Goal: Transaction & Acquisition: Subscribe to service/newsletter

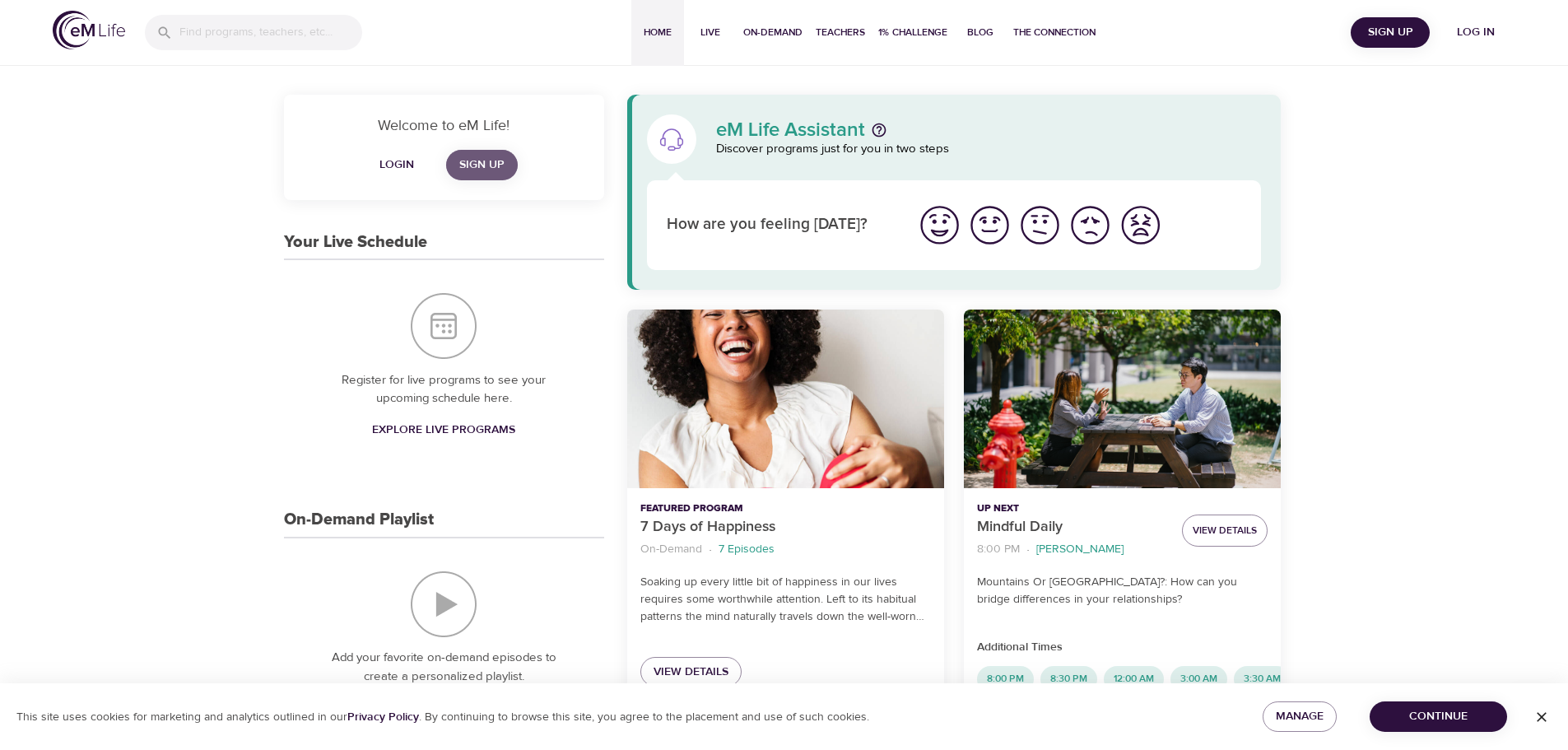
click at [470, 166] on span "Sign Up" at bounding box center [481, 165] width 45 height 20
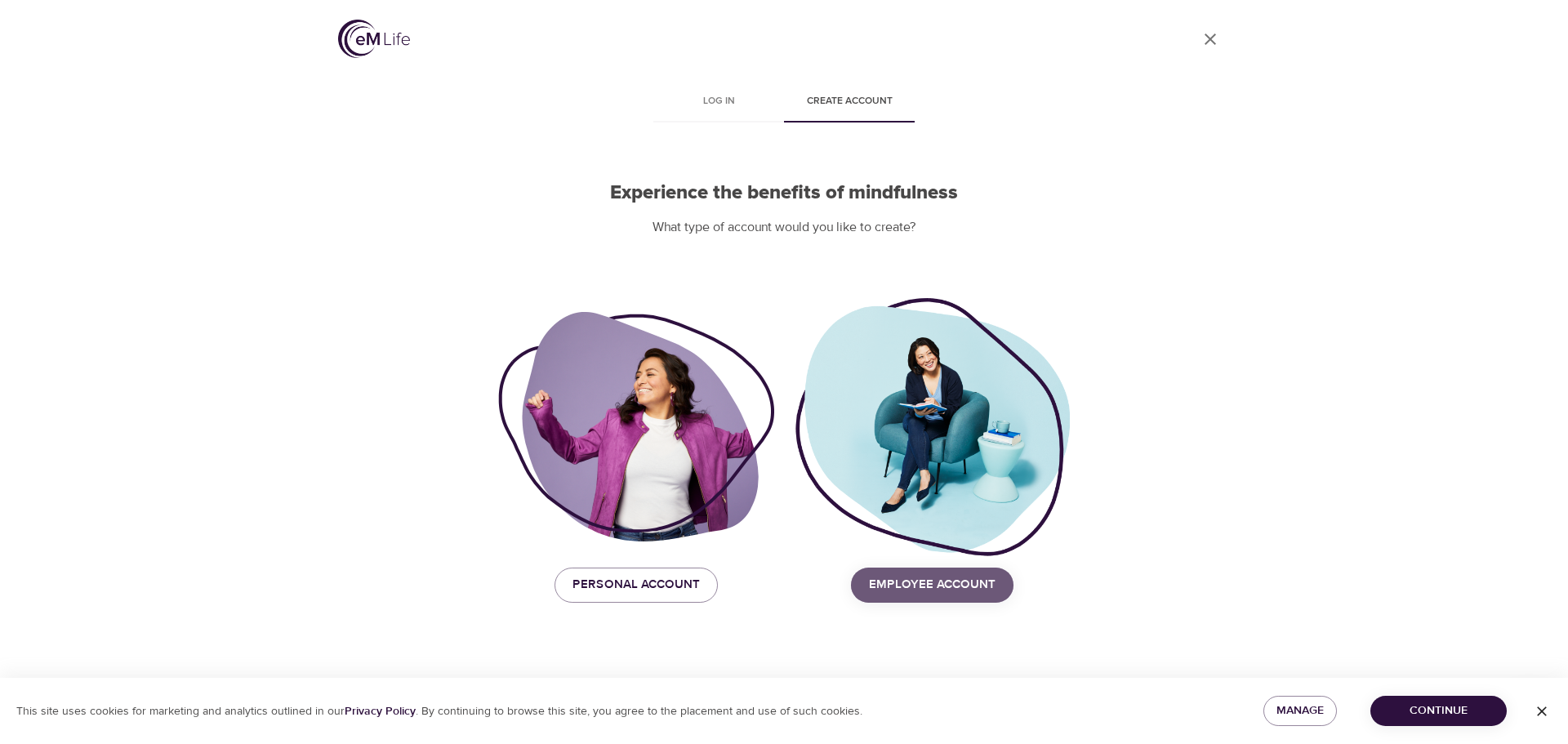
click at [964, 589] on span "Employee Account" at bounding box center [932, 585] width 126 height 21
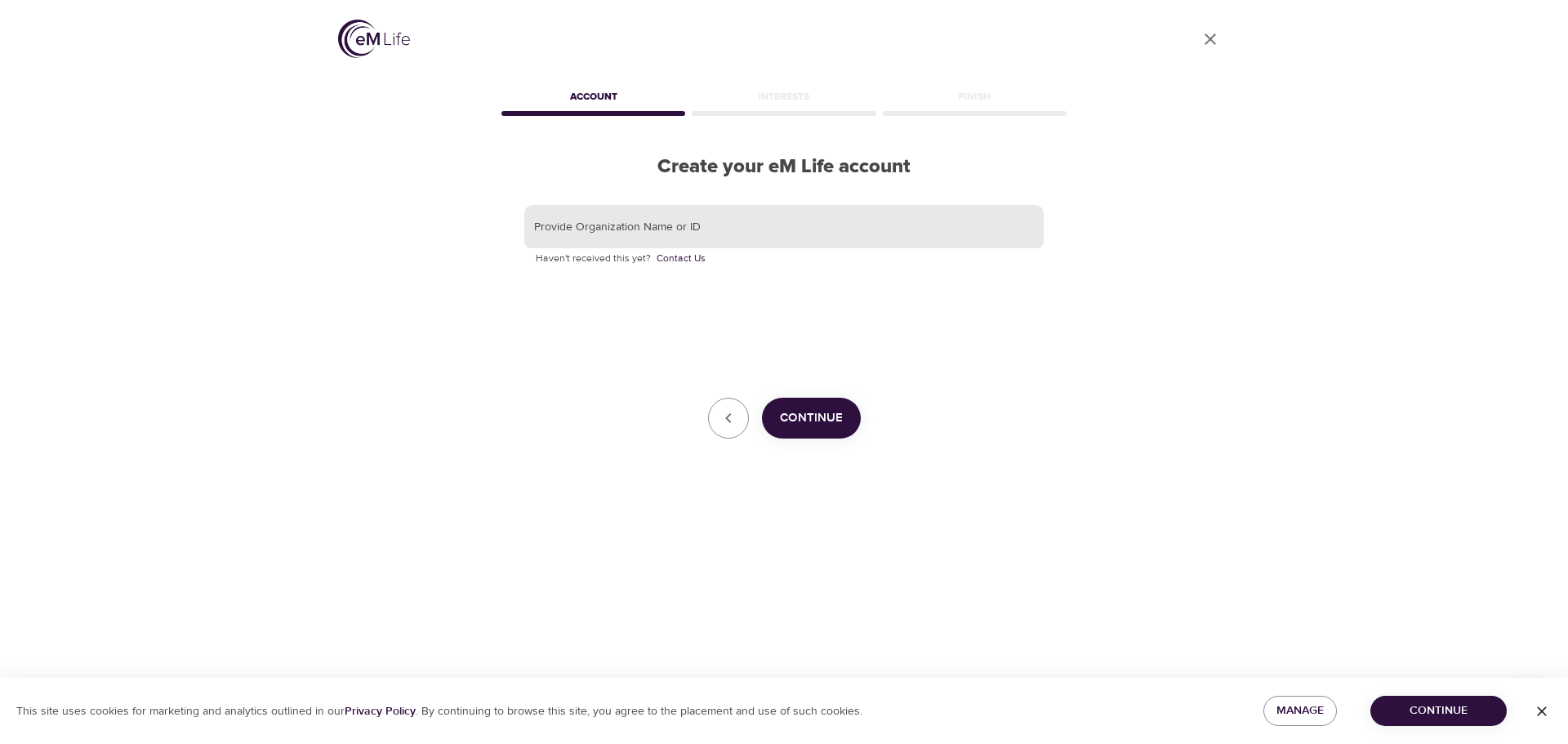
click at [845, 229] on input "text" at bounding box center [784, 227] width 519 height 44
